Goal: Information Seeking & Learning: Learn about a topic

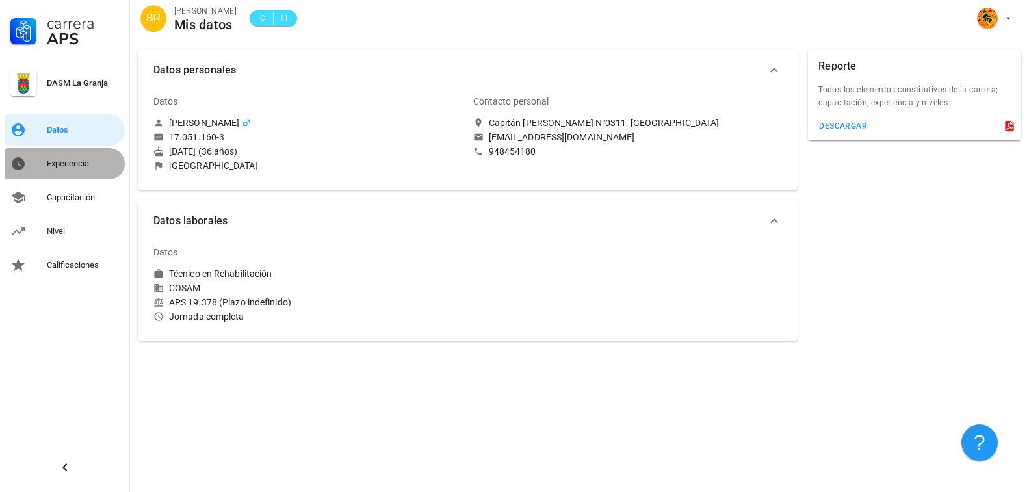
click at [68, 163] on div "Experiencia" at bounding box center [83, 164] width 73 height 10
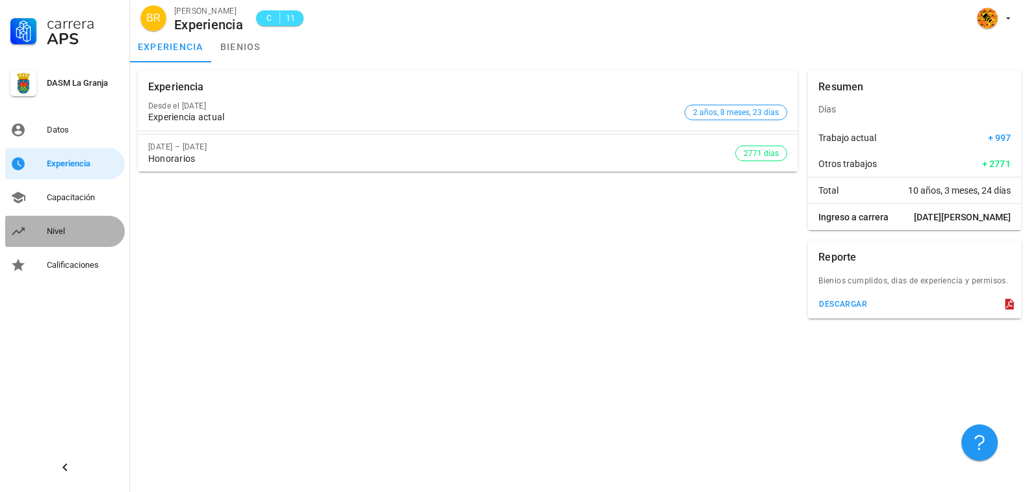
click at [41, 222] on link "Nivel" at bounding box center [65, 231] width 120 height 31
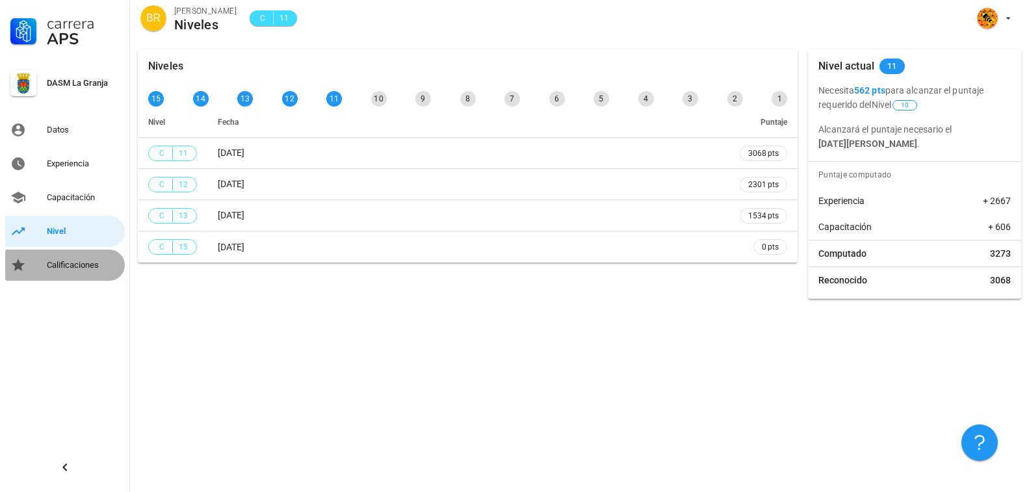
click at [56, 260] on div "Calificaciones" at bounding box center [83, 265] width 73 height 10
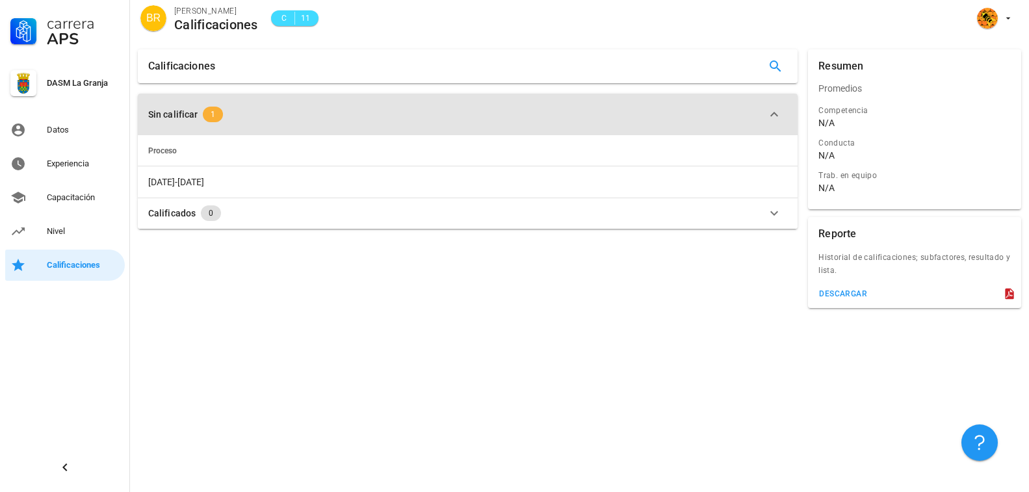
click at [208, 114] on span "1" at bounding box center [213, 115] width 20 height 16
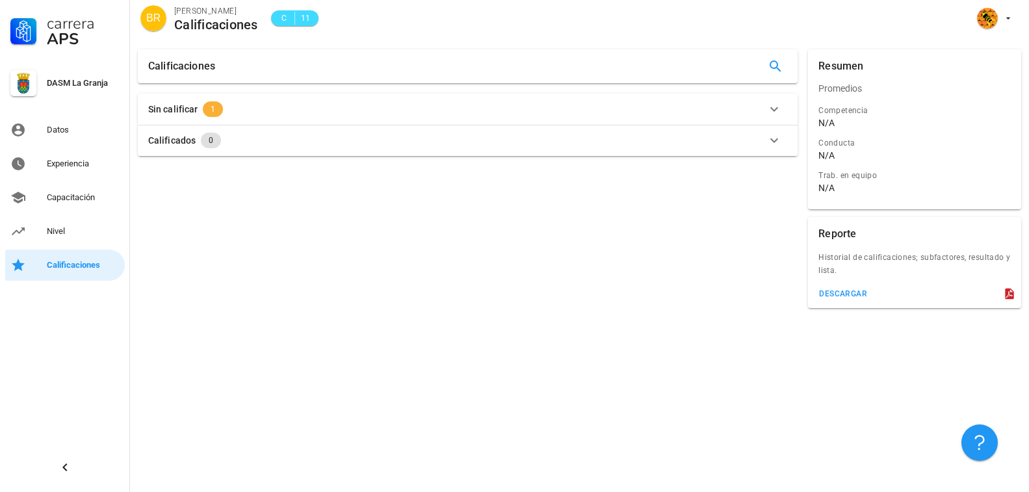
click at [208, 114] on span "1" at bounding box center [213, 109] width 20 height 16
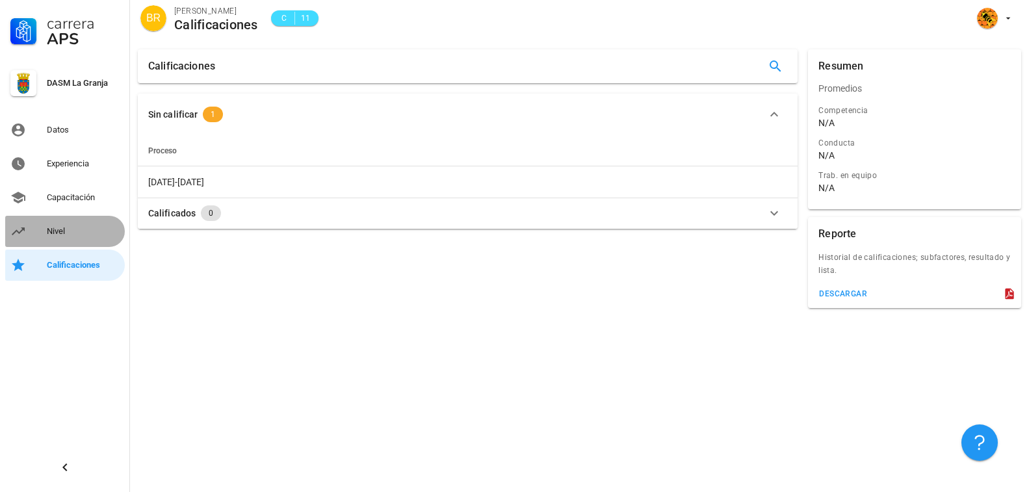
click at [64, 237] on div "Nivel" at bounding box center [83, 231] width 73 height 21
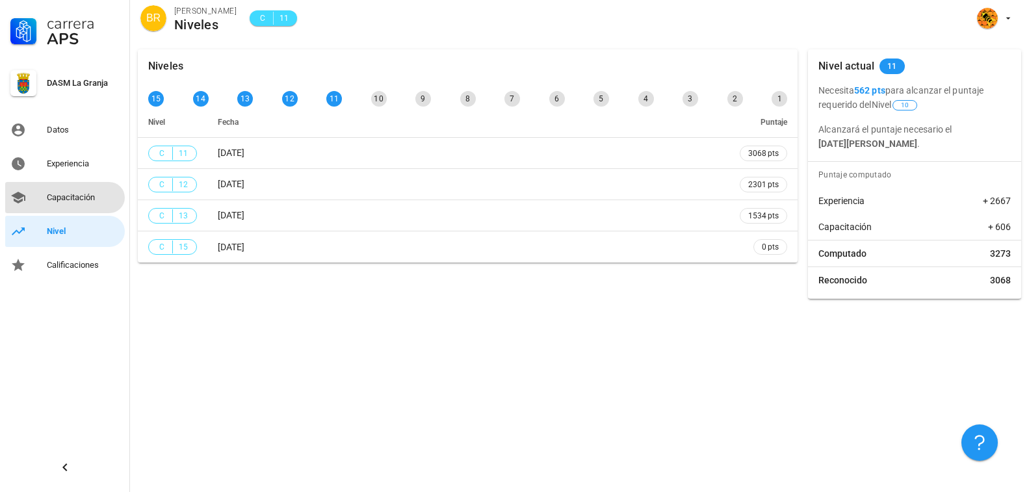
click at [74, 195] on div "Capacitación" at bounding box center [83, 197] width 73 height 10
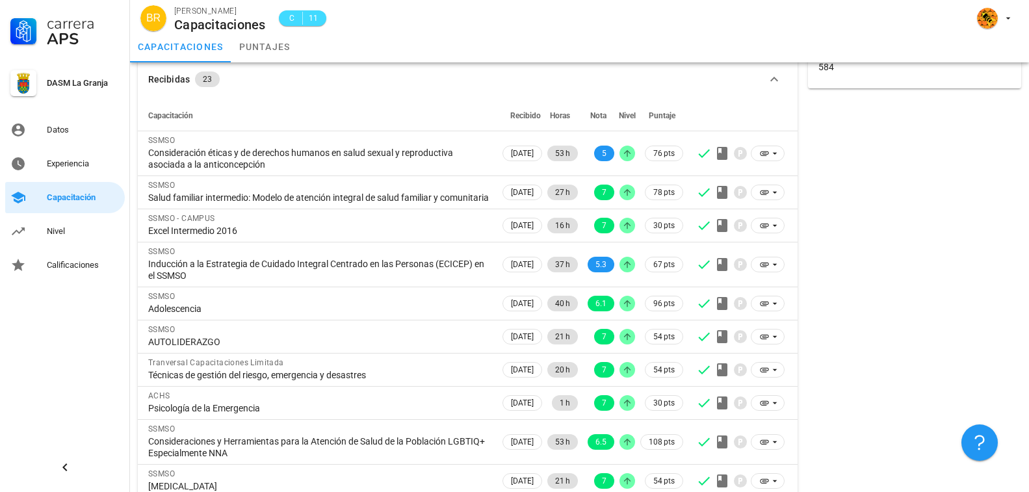
scroll to position [119, 0]
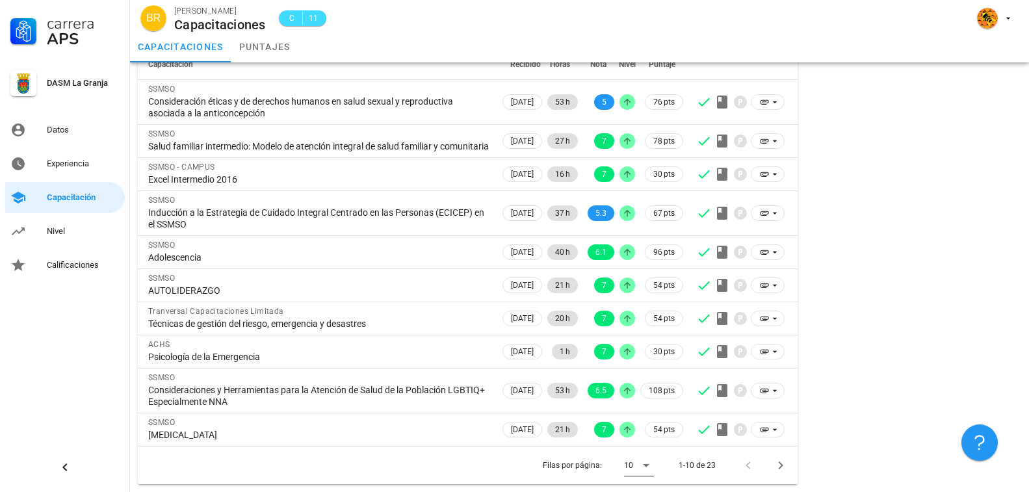
click at [650, 469] on icon at bounding box center [646, 465] width 16 height 16
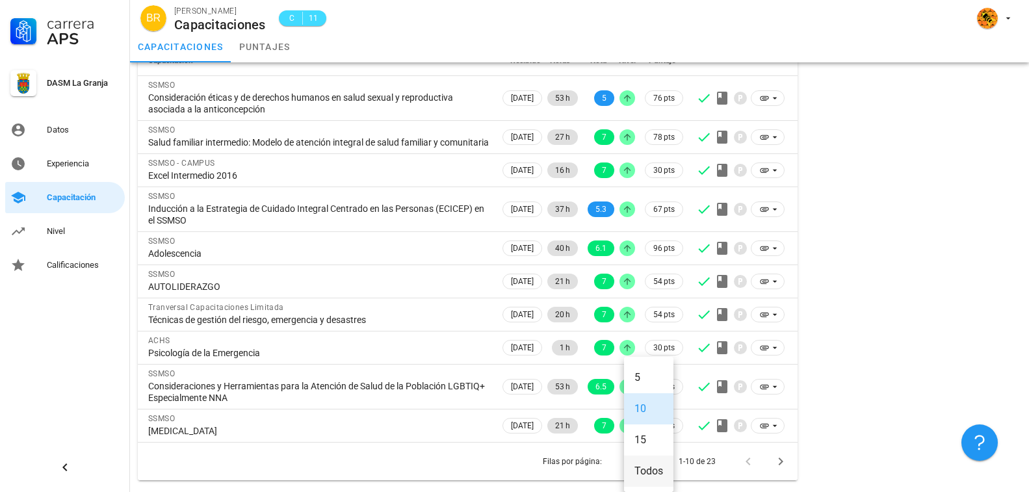
click at [645, 457] on div "Todos" at bounding box center [648, 471] width 29 height 28
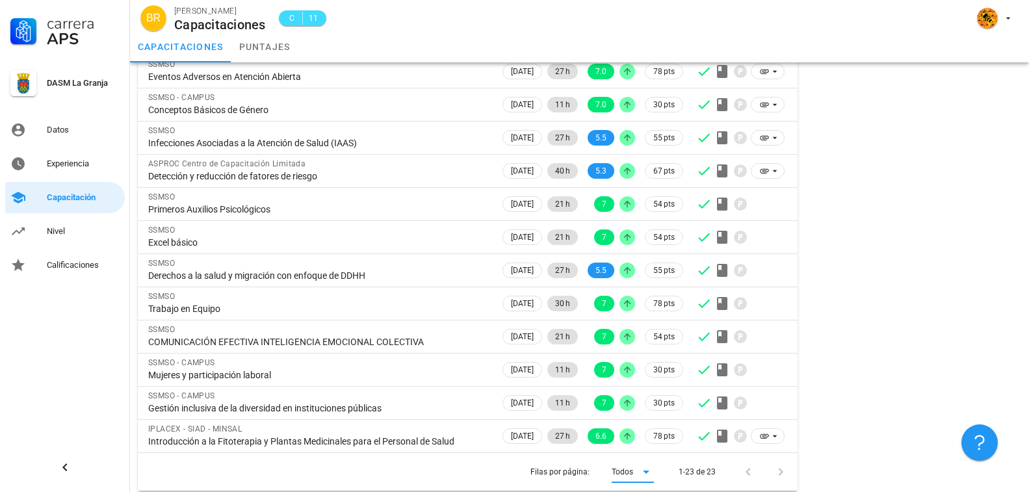
scroll to position [561, 0]
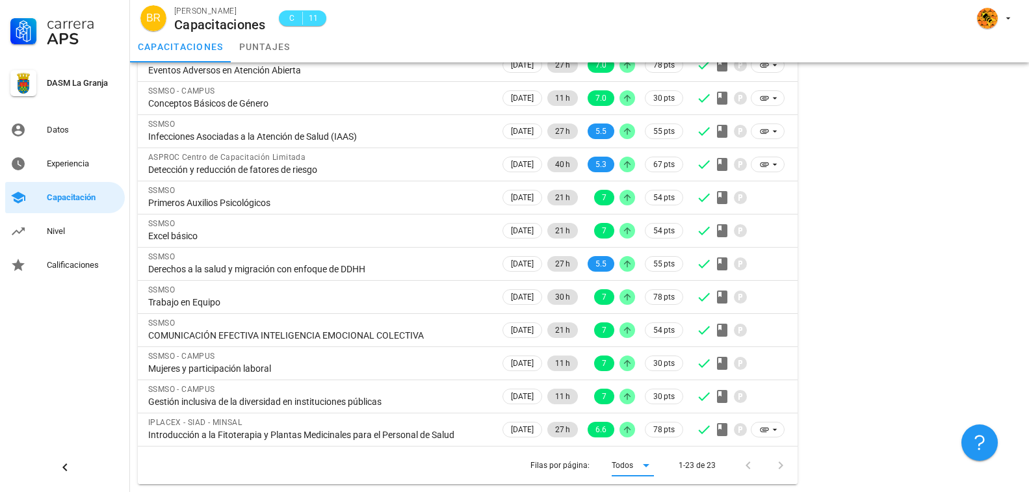
click at [935, 203] on div "Resumen Total de horas 584" at bounding box center [915, 2] width 224 height 974
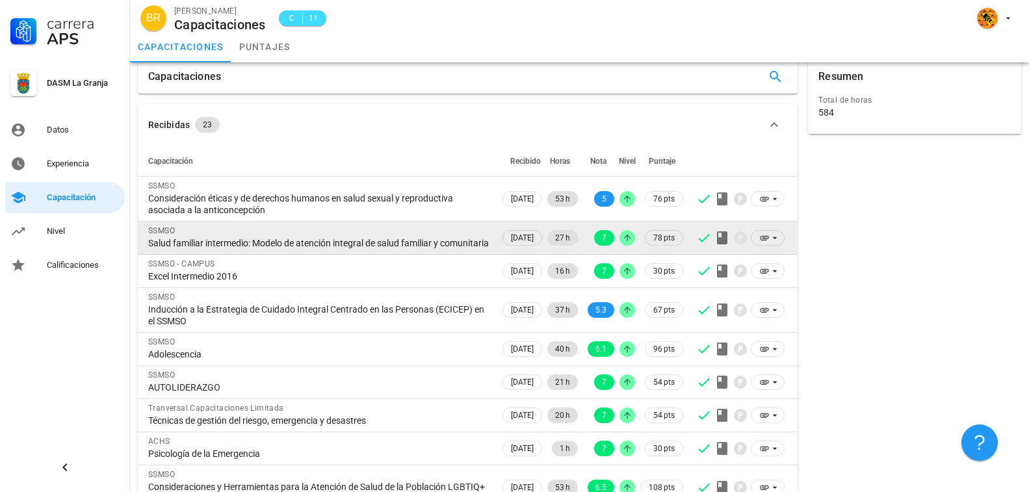
scroll to position [0, 0]
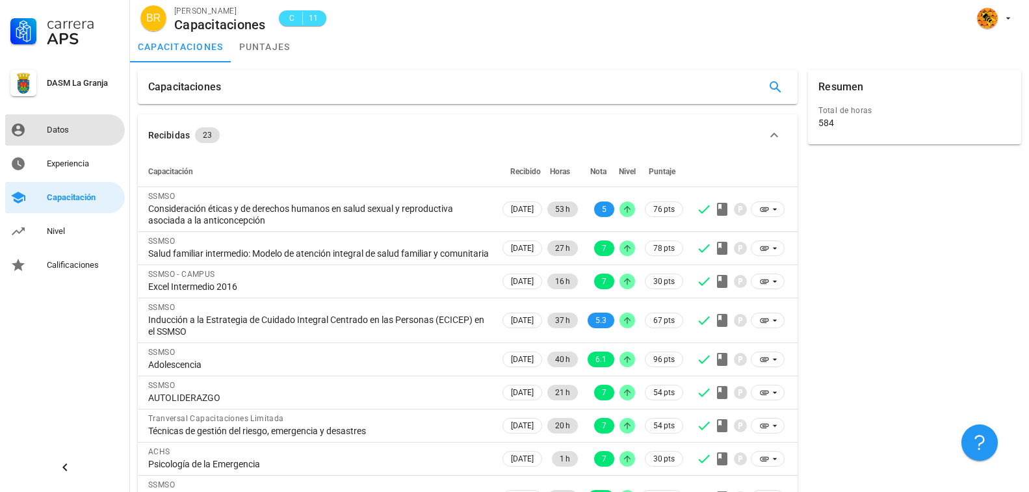
click at [86, 122] on div "Datos" at bounding box center [83, 130] width 73 height 21
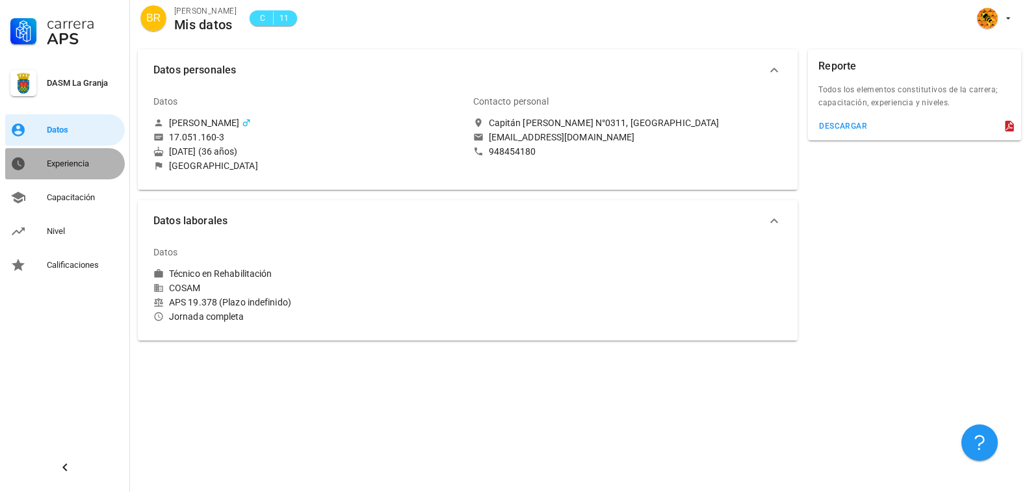
click at [54, 157] on div "Experiencia" at bounding box center [83, 163] width 73 height 21
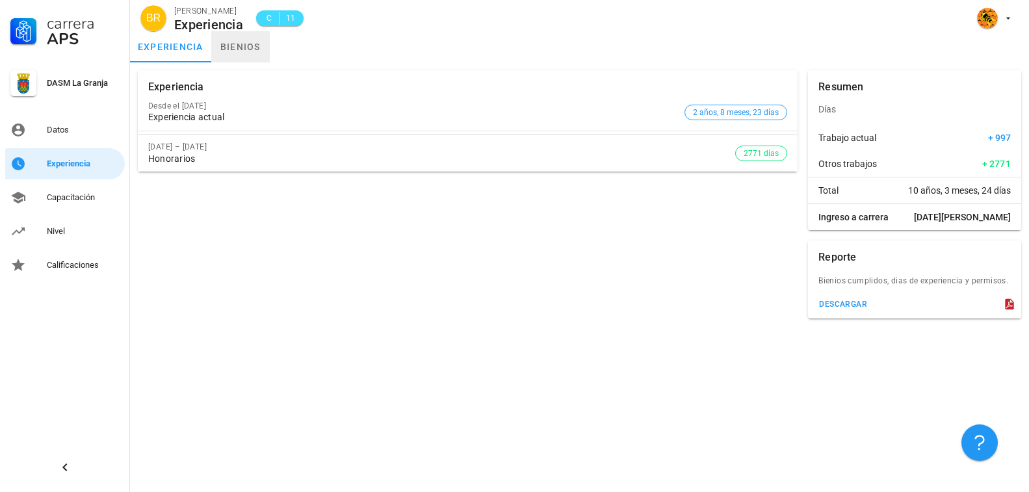
click at [231, 40] on link "bienios" at bounding box center [240, 46] width 58 height 31
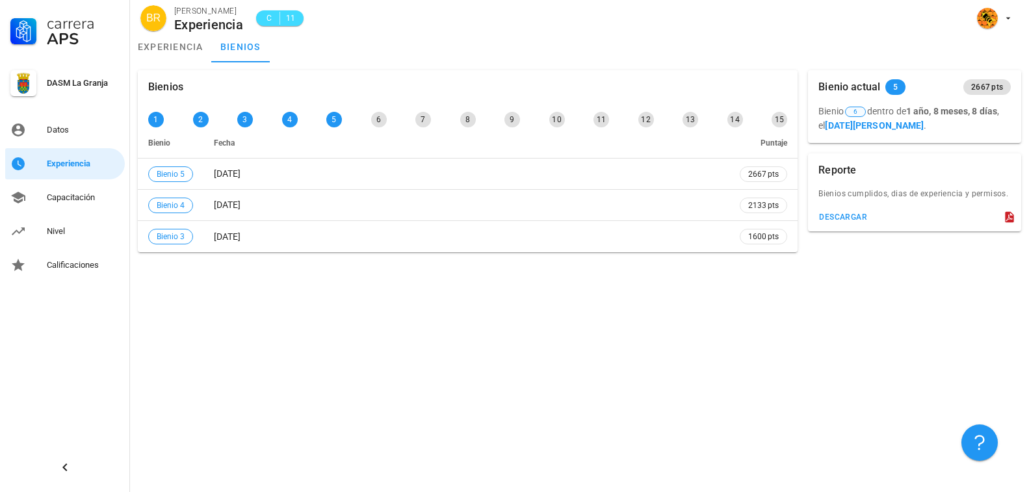
click at [860, 115] on span "6" at bounding box center [855, 112] width 21 height 10
click at [919, 88] on div "Bienio actual 5 2667 pts" at bounding box center [914, 87] width 213 height 34
click at [966, 90] on span "2667 pts" at bounding box center [986, 87] width 47 height 16
click at [829, 201] on div "Bienios cumplidos, dias de experiencia y permisos." at bounding box center [914, 197] width 213 height 21
click at [843, 194] on div "Bienios cumplidos, dias de experiencia y permisos." at bounding box center [914, 197] width 213 height 21
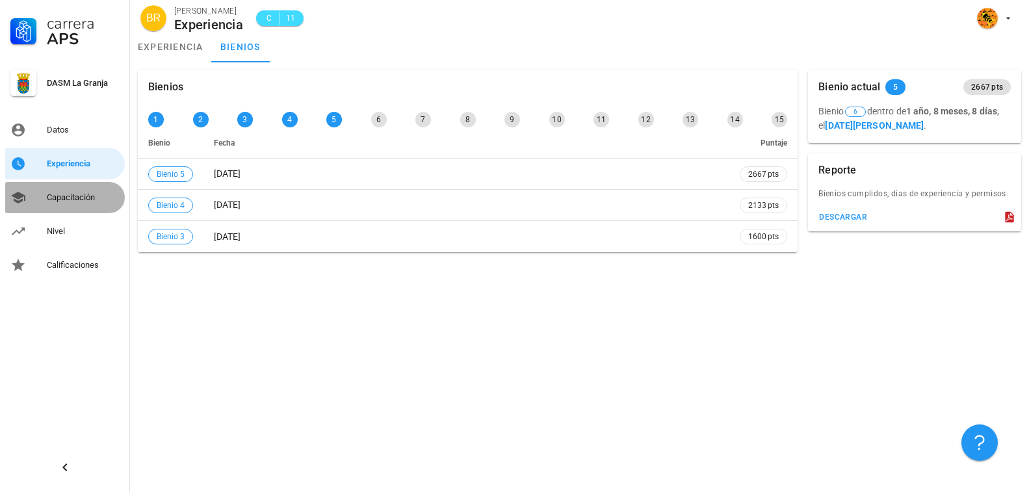
click at [66, 206] on div "Capacitación" at bounding box center [83, 197] width 73 height 21
